Goal: Task Accomplishment & Management: Complete application form

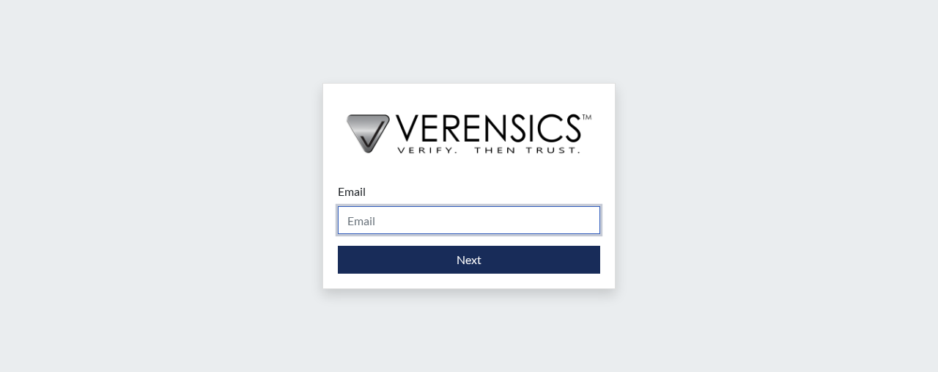
click at [381, 229] on input "Email" at bounding box center [469, 220] width 262 height 28
type input "[PERSON_NAME][EMAIL_ADDRESS][PERSON_NAME][DOMAIN_NAME]"
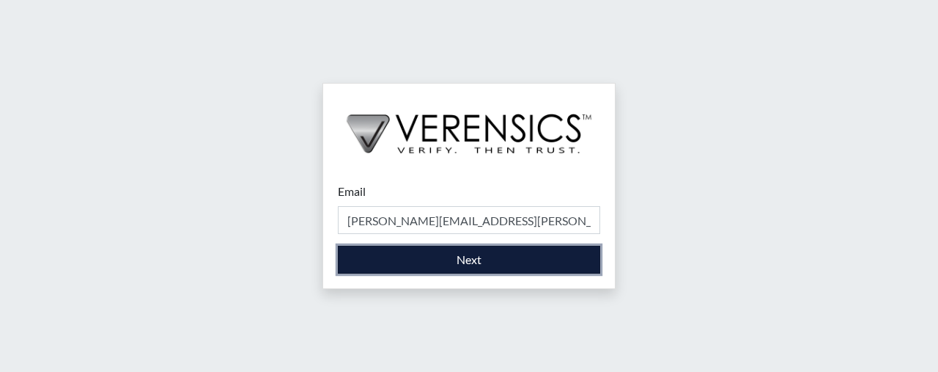
click at [438, 259] on button "Next" at bounding box center [469, 259] width 262 height 28
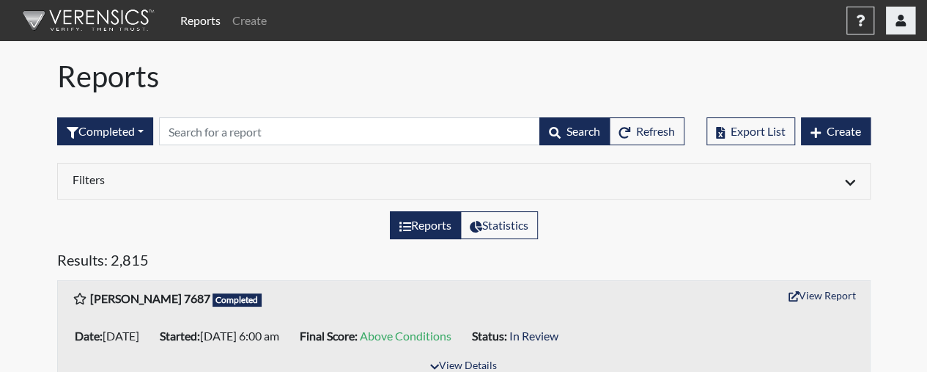
click at [900, 23] on icon "button" at bounding box center [900, 21] width 10 height 12
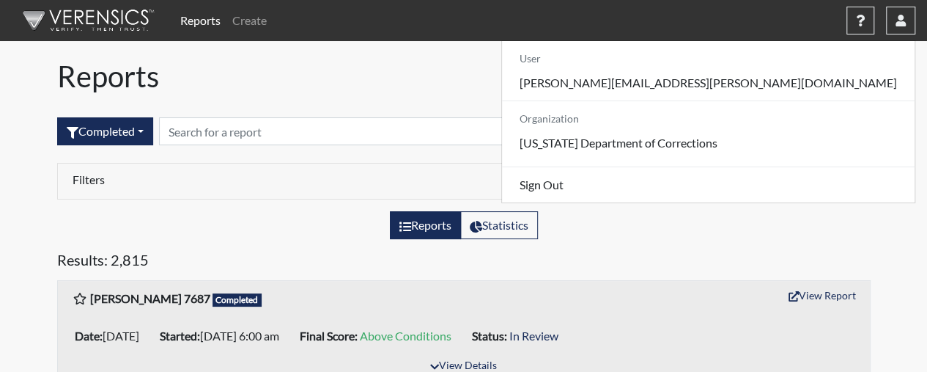
click at [686, 240] on div "Reports Statistics" at bounding box center [463, 231] width 835 height 40
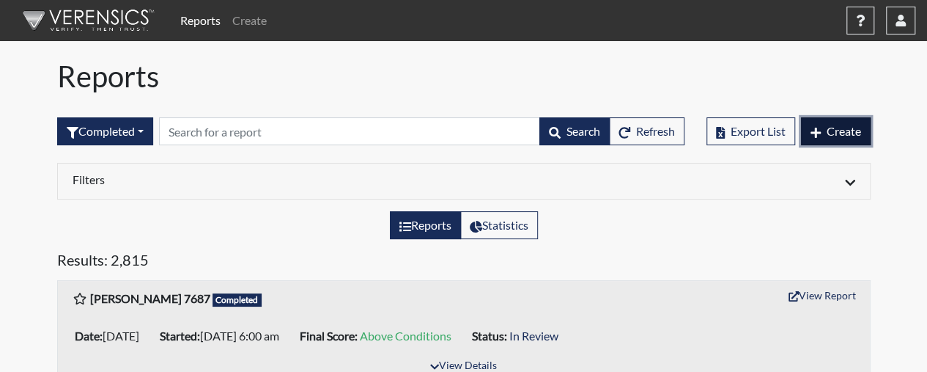
click at [834, 125] on span "Create" at bounding box center [844, 131] width 34 height 14
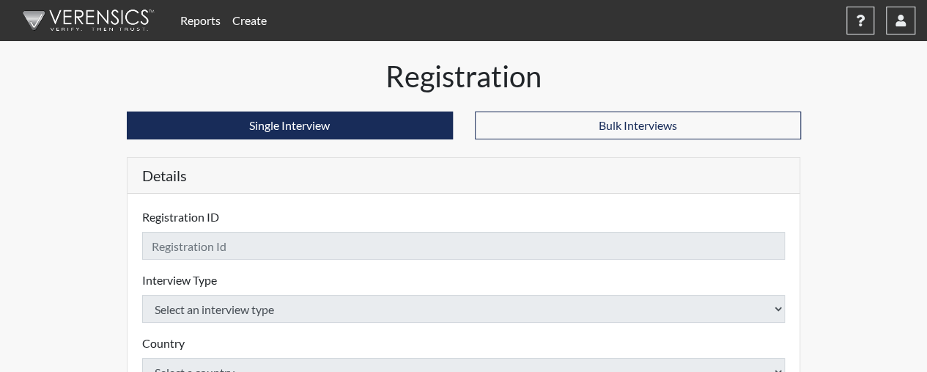
checkbox input "true"
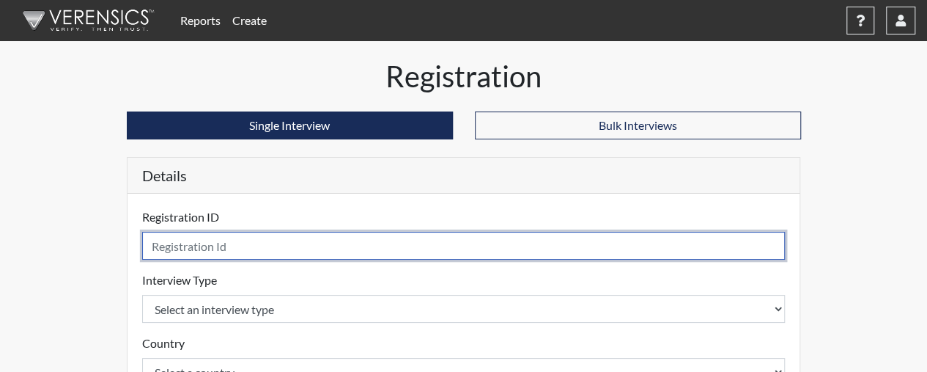
click at [466, 234] on input "text" at bounding box center [463, 246] width 643 height 28
type input "BDawson1486"
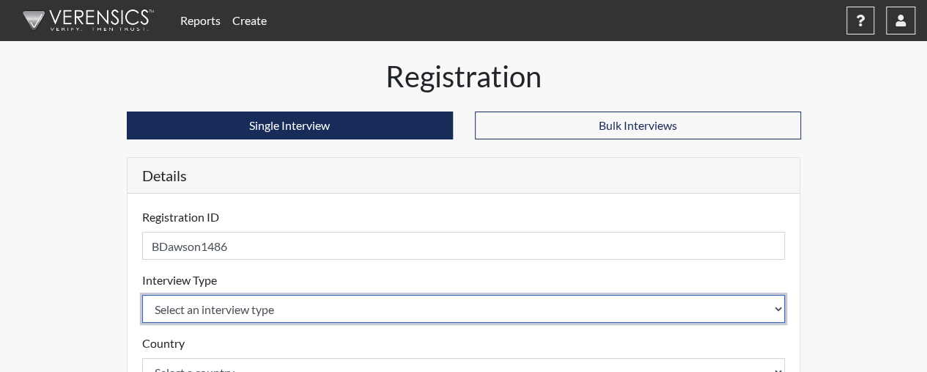
click at [733, 311] on select "Select an interview type Corrections Pre-Employment" at bounding box center [463, 309] width 643 height 28
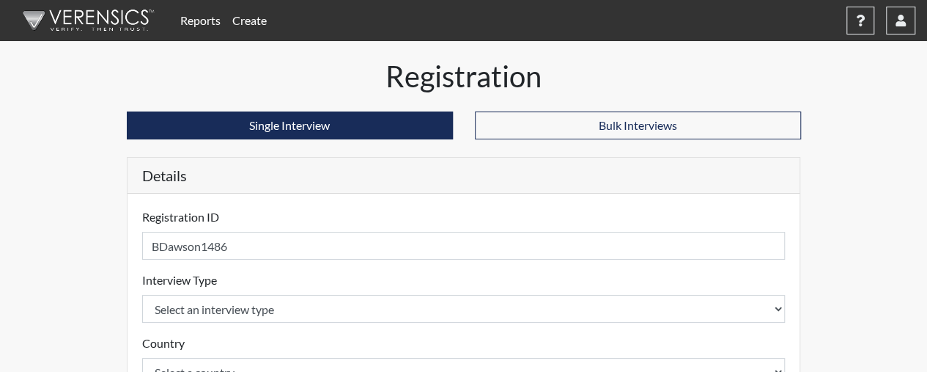
click at [671, 347] on div "Country Select a country [GEOGRAPHIC_DATA] [GEOGRAPHIC_DATA] Please select a co…" at bounding box center [463, 359] width 643 height 51
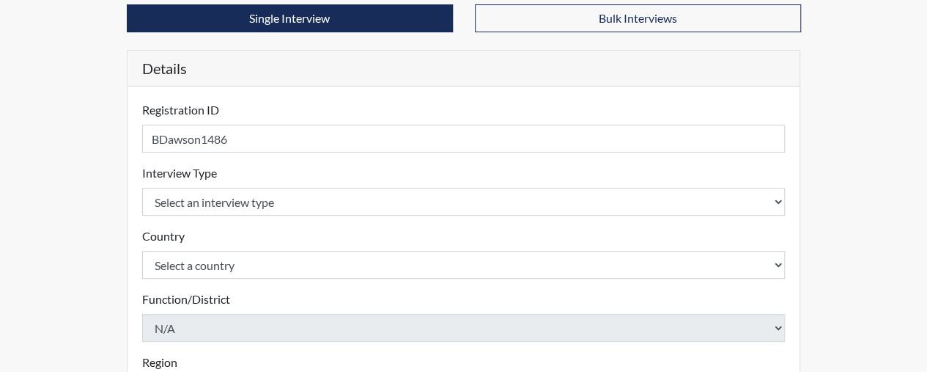
scroll to position [114, 0]
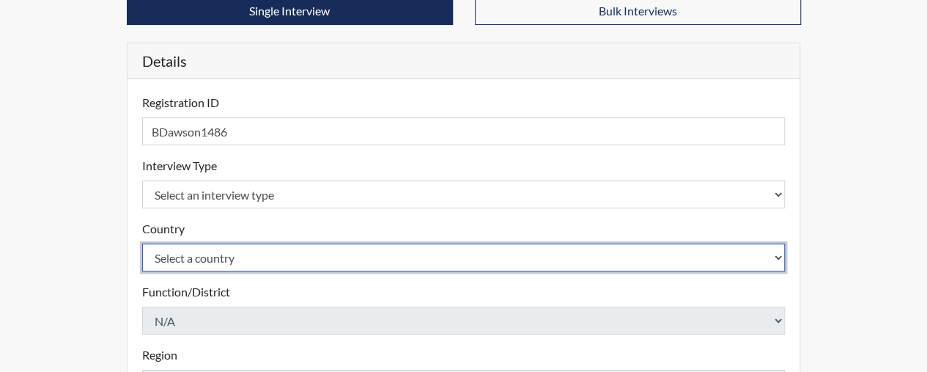
click at [617, 265] on select "Select a country [GEOGRAPHIC_DATA] [GEOGRAPHIC_DATA]" at bounding box center [463, 257] width 643 height 28
select select "united-states-of-[GEOGRAPHIC_DATA]"
click at [142, 243] on select "Select a country [GEOGRAPHIC_DATA] [GEOGRAPHIC_DATA]" at bounding box center [463, 257] width 643 height 28
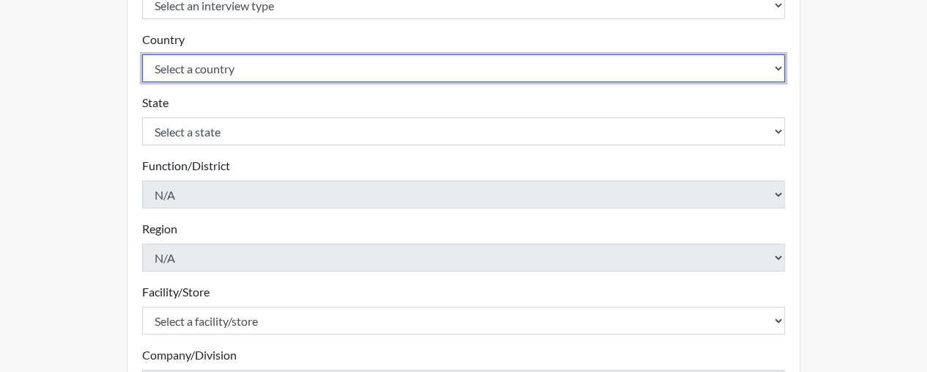
scroll to position [305, 0]
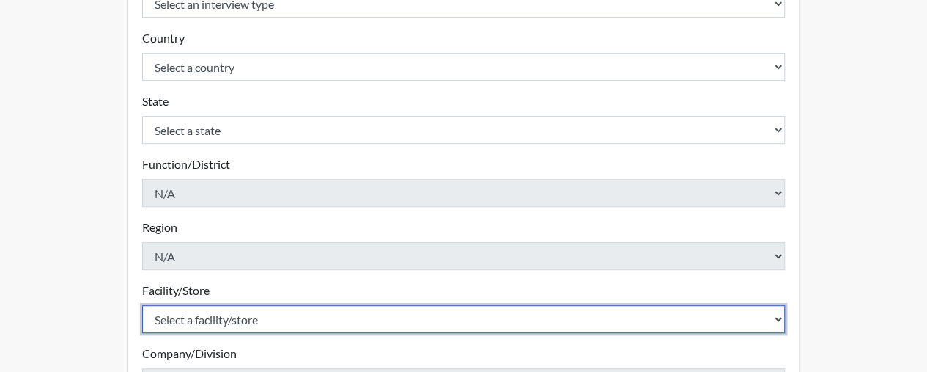
click at [347, 313] on select "Select a facility/store [GEOGRAPHIC_DATA] CI Broad River CI [PERSON_NAME] CI Di…" at bounding box center [463, 319] width 643 height 28
select select "e65c35f8-7a86-4895-8b3d-ac57a8e9252b"
click at [142, 305] on select "Select a facility/store [GEOGRAPHIC_DATA] CI Broad River CI [PERSON_NAME] CI Di…" at bounding box center [463, 319] width 643 height 28
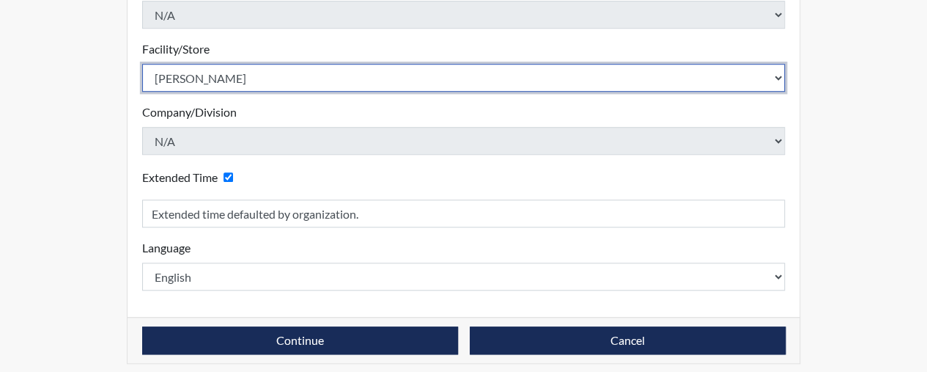
scroll to position [553, 0]
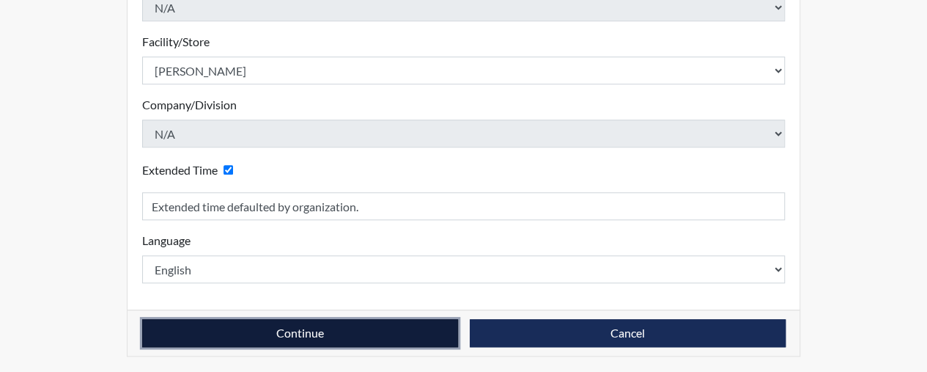
click at [311, 335] on button "Continue" at bounding box center [300, 333] width 316 height 28
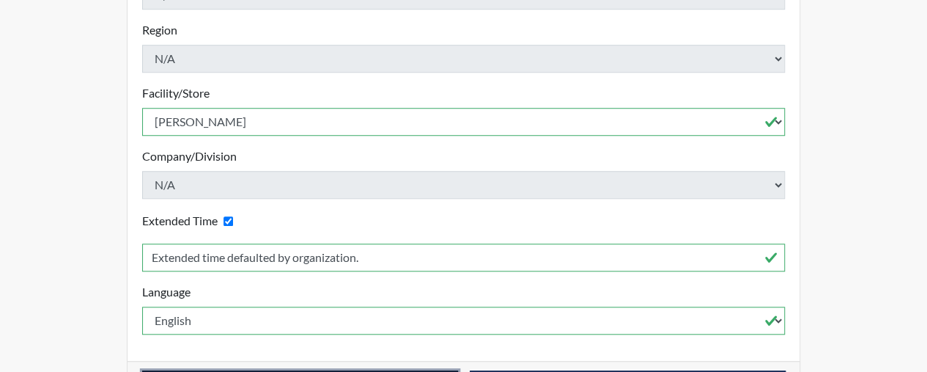
scroll to position [587, 0]
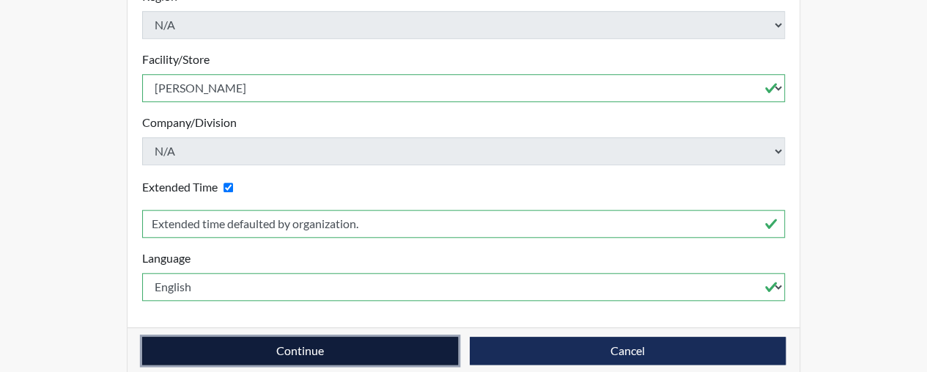
click at [311, 336] on button "Continue" at bounding box center [300, 350] width 316 height 28
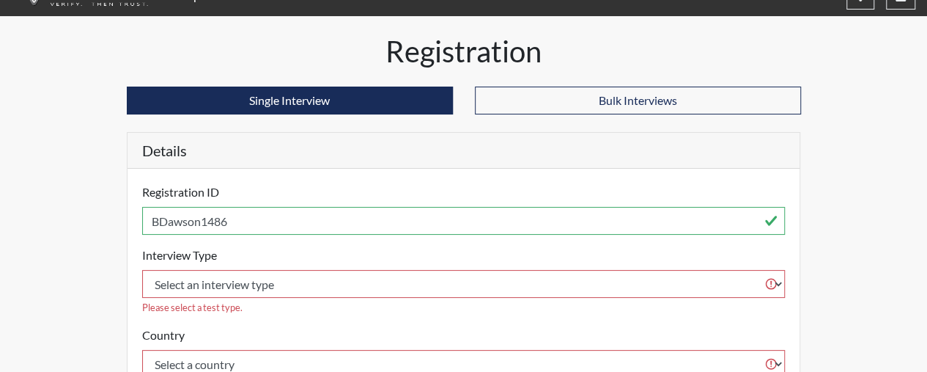
scroll to position [28, 0]
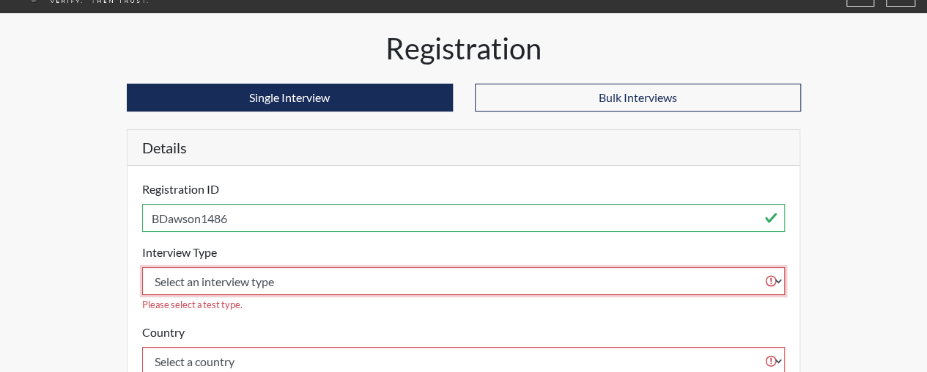
click at [728, 276] on select "Select an interview type Corrections Pre-Employment" at bounding box center [463, 281] width 643 height 28
select select "ff733e93-e1bf-11ea-9c9f-0eff0cf7eb8f"
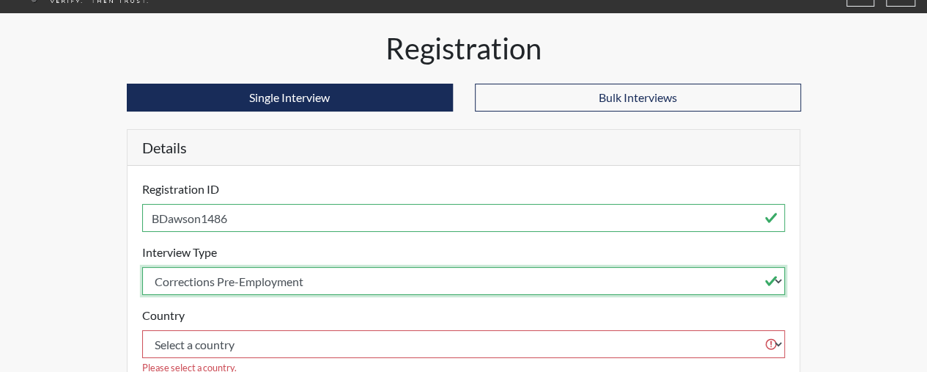
click at [142, 267] on select "Select an interview type Corrections Pre-Employment" at bounding box center [463, 281] width 643 height 28
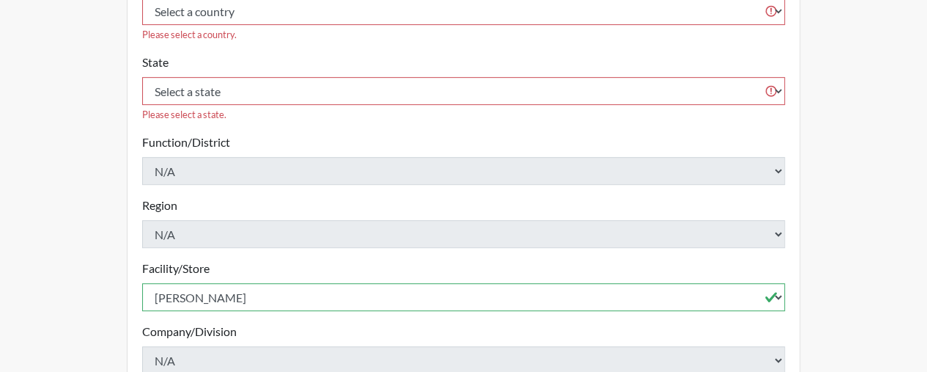
scroll to position [570, 0]
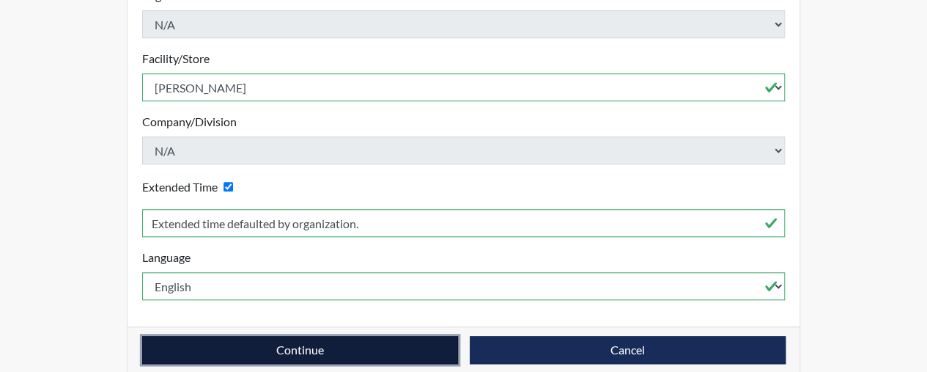
click at [348, 336] on button "Continue" at bounding box center [300, 350] width 316 height 28
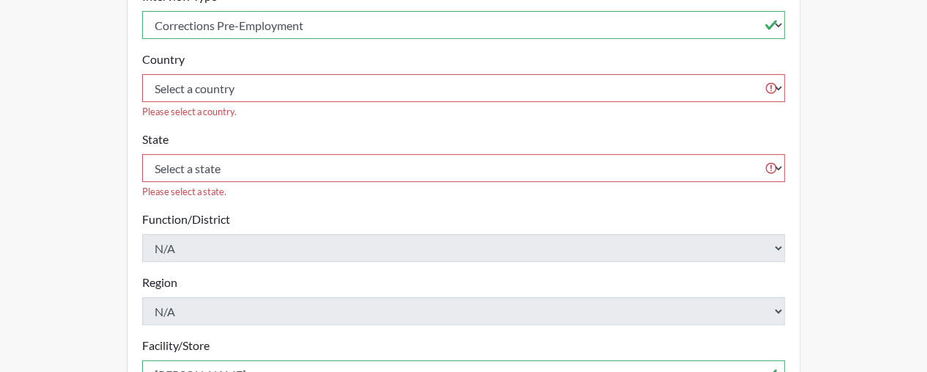
scroll to position [282, 0]
click at [668, 155] on select "Select a state [US_STATE] [US_STATE] [US_STATE] [US_STATE] [US_STATE] [US_STATE…" at bounding box center [463, 169] width 643 height 28
select select "SC"
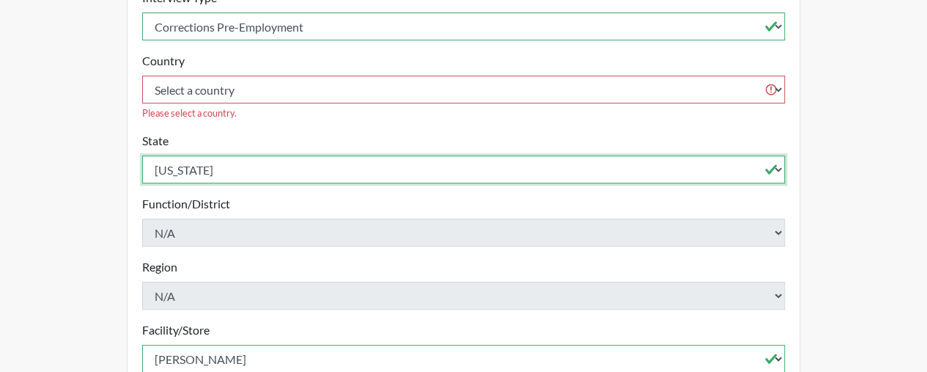
click at [142, 155] on select "Select a state [US_STATE] [US_STATE] [US_STATE] [US_STATE] [US_STATE] [US_STATE…" at bounding box center [463, 169] width 643 height 28
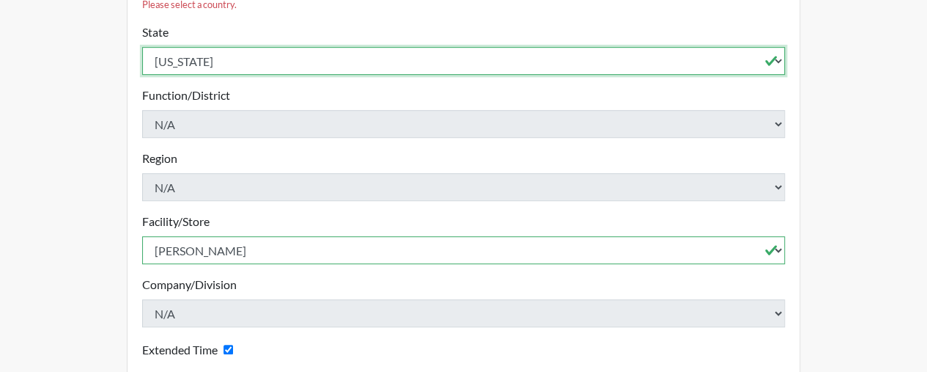
scroll to position [553, 0]
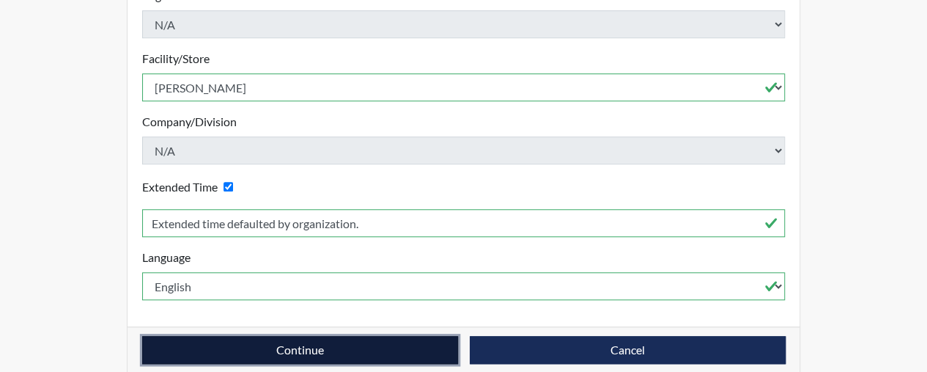
click at [372, 336] on button "Continue" at bounding box center [300, 350] width 316 height 28
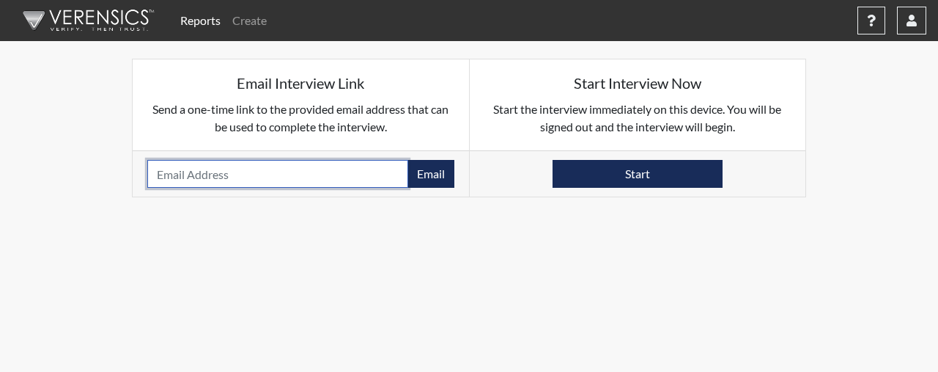
click at [312, 171] on input "email" at bounding box center [277, 174] width 261 height 28
type input "[EMAIL_ADDRESS][DOMAIN_NAME]"
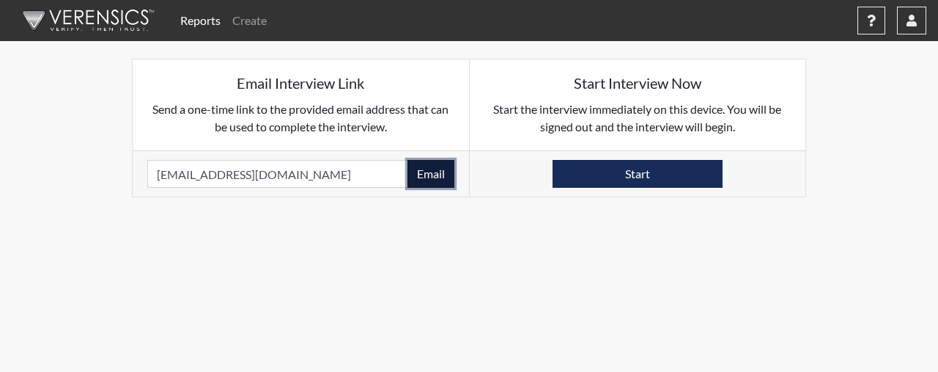
click at [419, 182] on button "Email" at bounding box center [430, 174] width 47 height 28
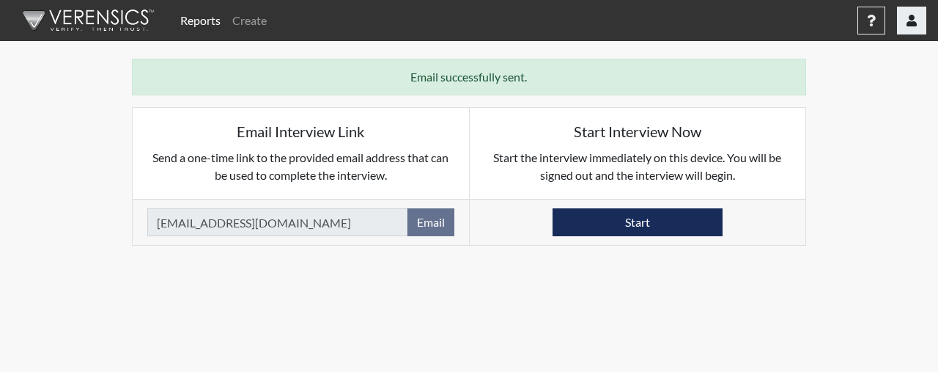
click at [910, 30] on button "button" at bounding box center [911, 21] width 29 height 28
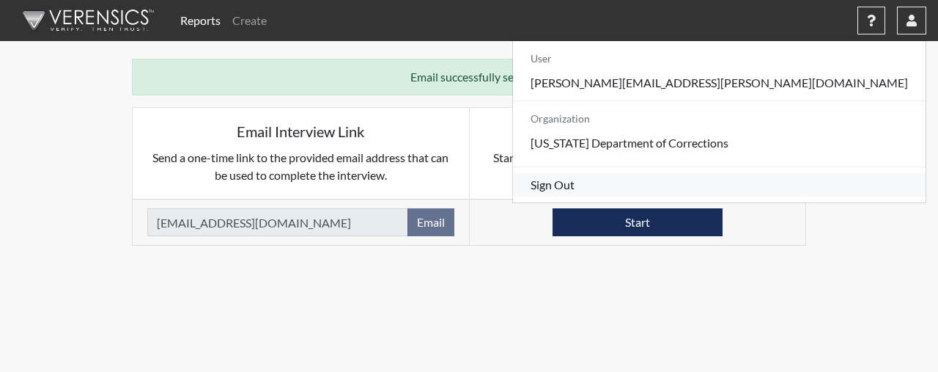
click at [788, 196] on link "Sign Out" at bounding box center [719, 184] width 413 height 23
